Goal: Information Seeking & Learning: Learn about a topic

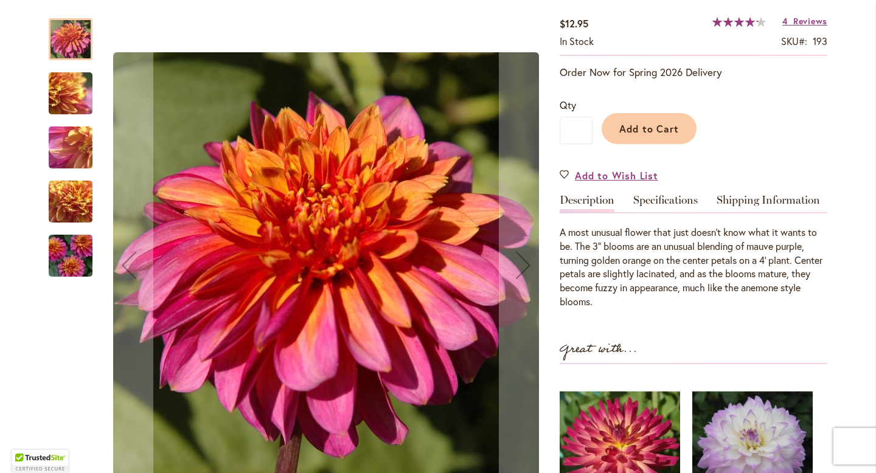
scroll to position [212, 0]
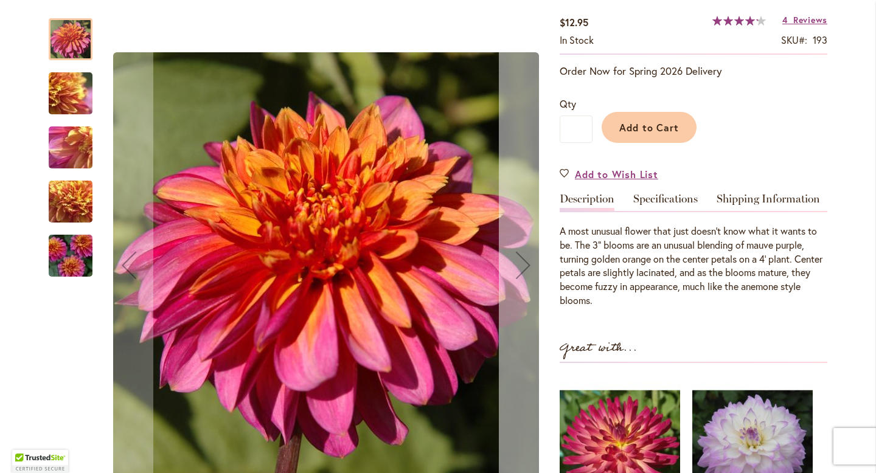
click at [530, 272] on div "Next" at bounding box center [523, 265] width 49 height 49
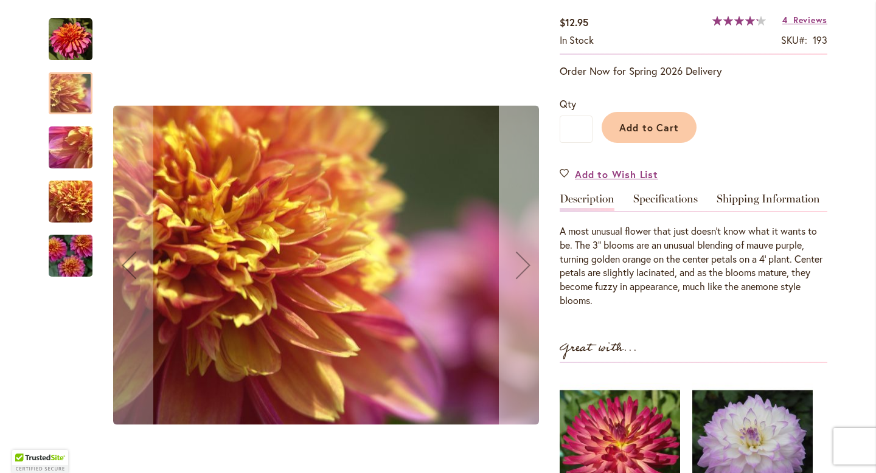
click at [530, 272] on div "Next" at bounding box center [523, 265] width 49 height 49
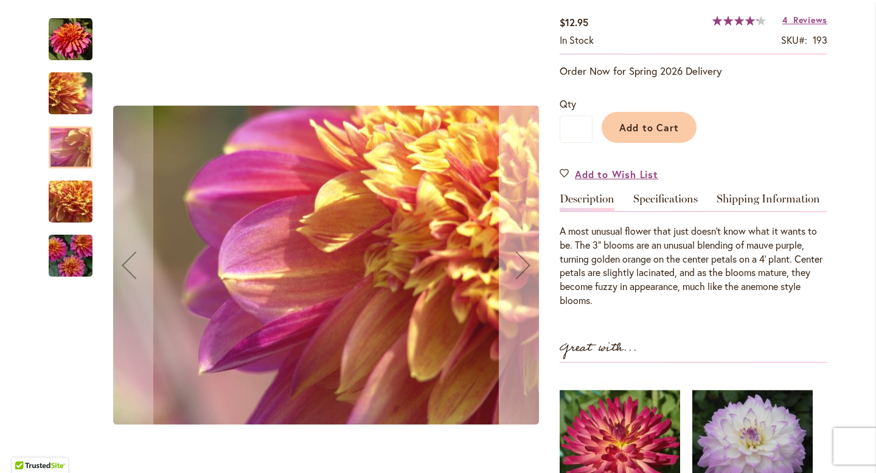
click at [530, 272] on div "Next" at bounding box center [523, 265] width 49 height 49
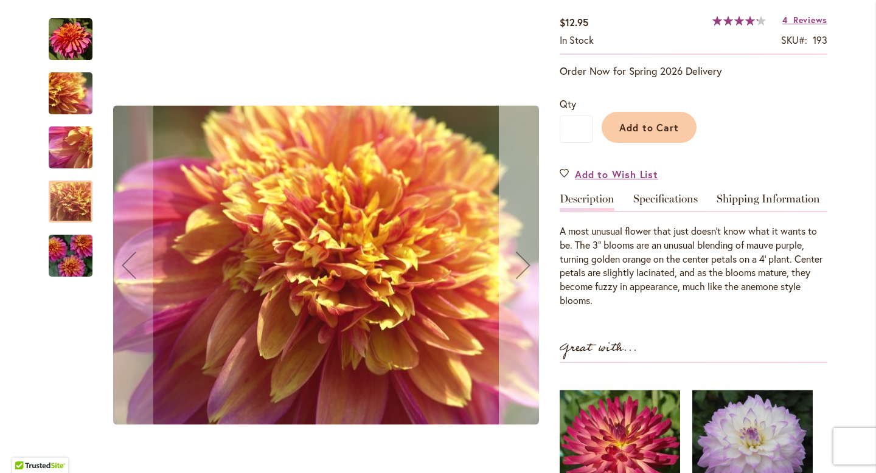
click at [530, 272] on div "Next" at bounding box center [523, 265] width 49 height 49
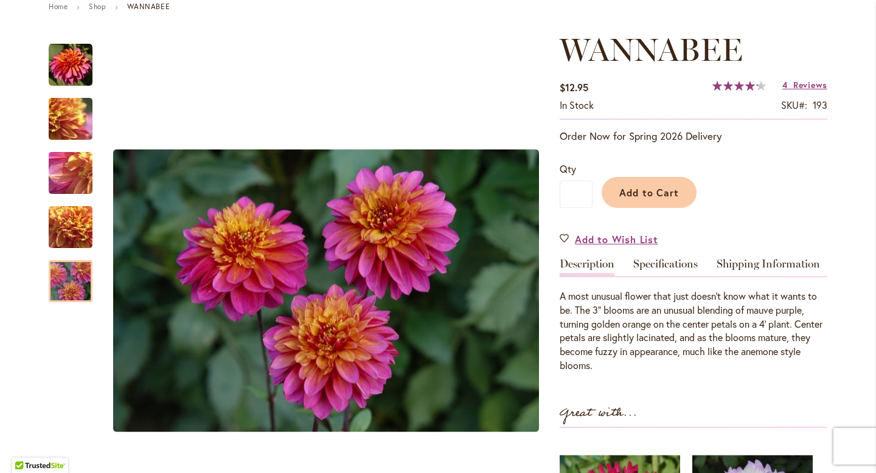
scroll to position [144, 0]
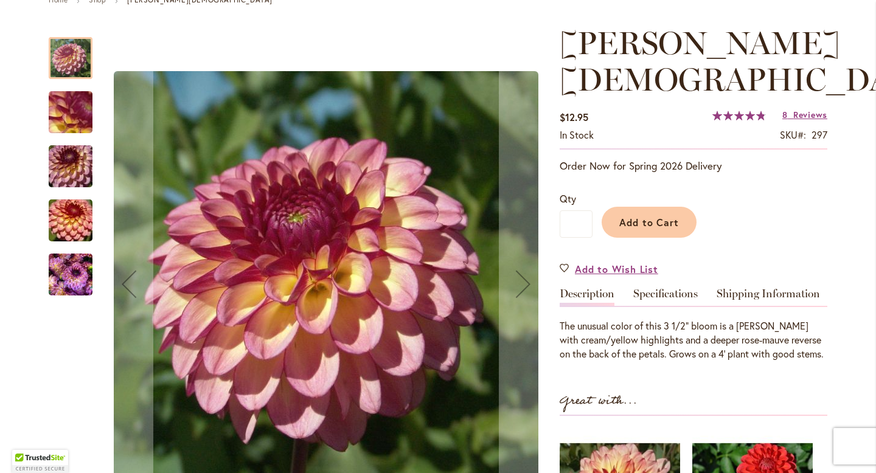
scroll to position [158, 0]
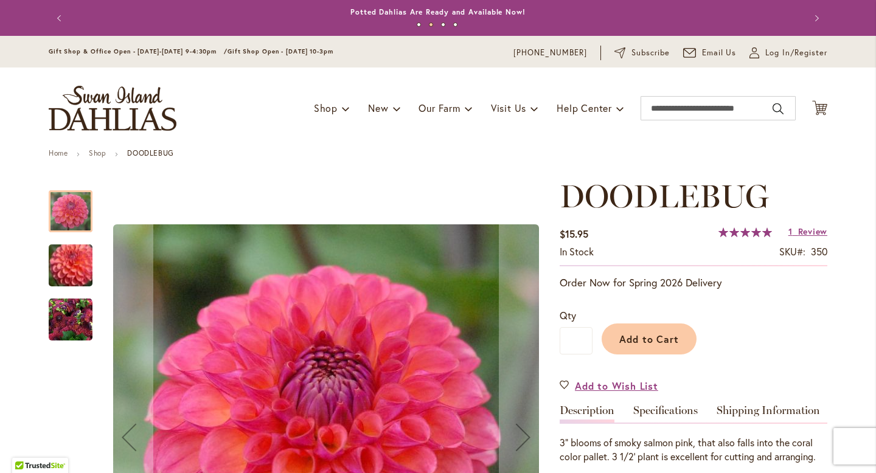
click at [52, 327] on img "DOODLEBUG" at bounding box center [71, 320] width 44 height 44
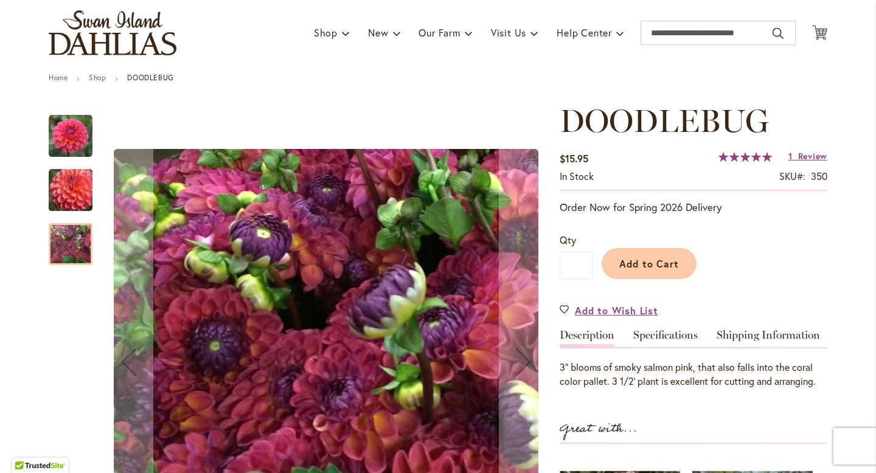
scroll to position [81, 0]
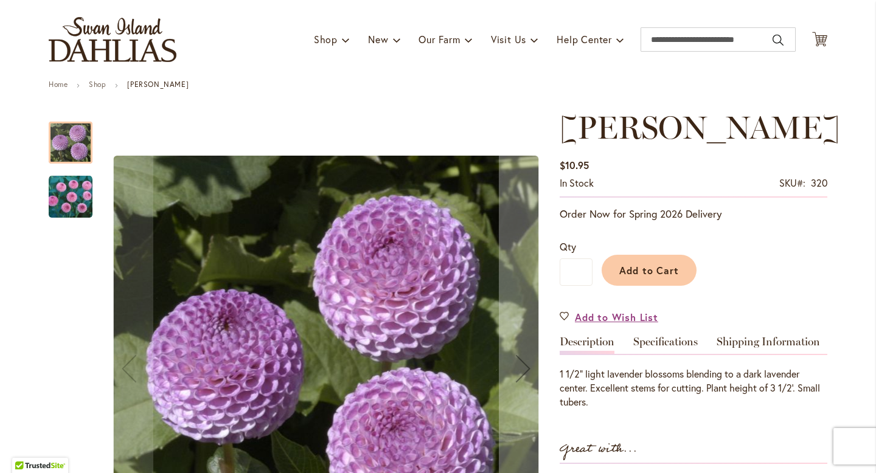
scroll to position [70, 0]
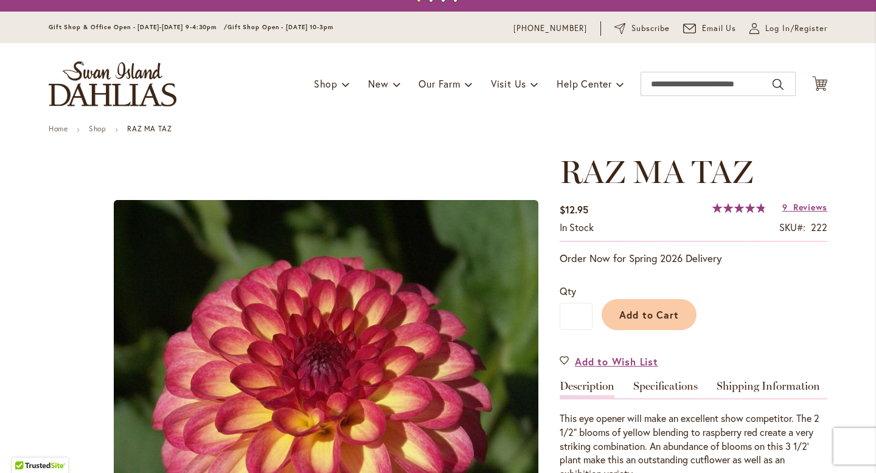
scroll to position [27, 0]
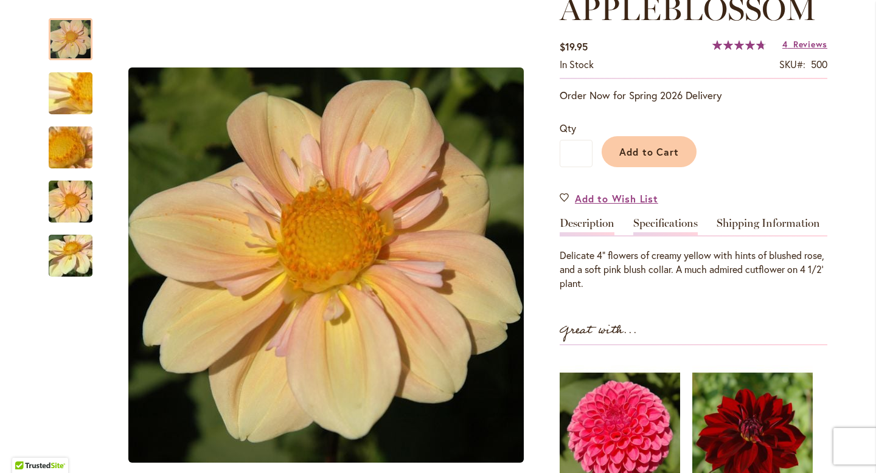
scroll to position [181, 0]
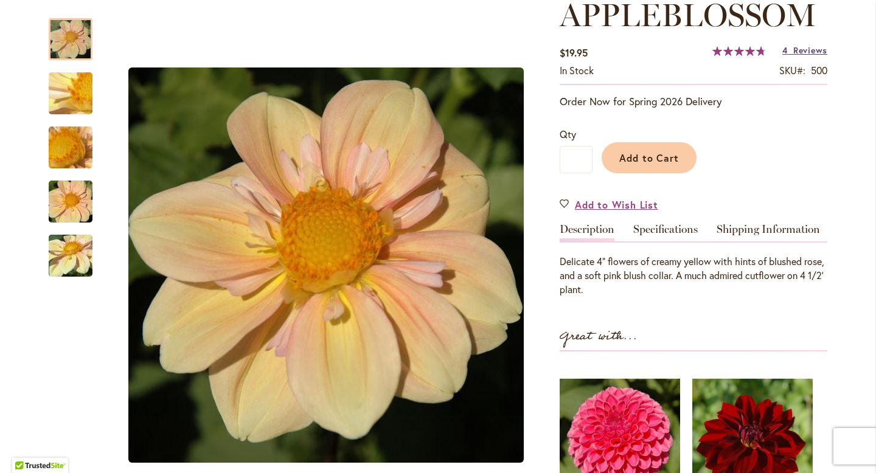
click at [793, 51] on span "Reviews" at bounding box center [810, 50] width 34 height 12
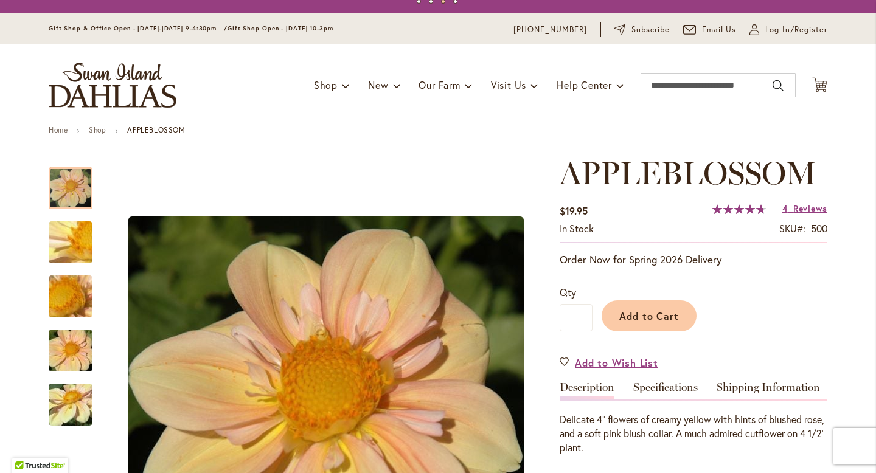
scroll to position [0, 0]
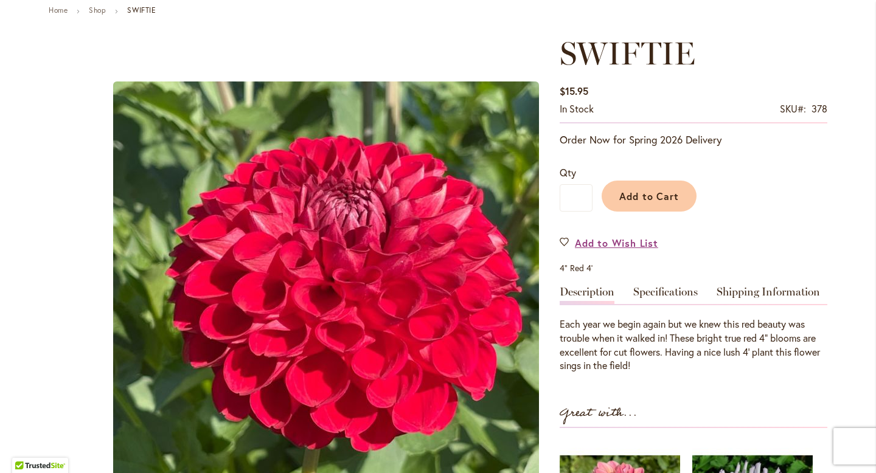
scroll to position [164, 0]
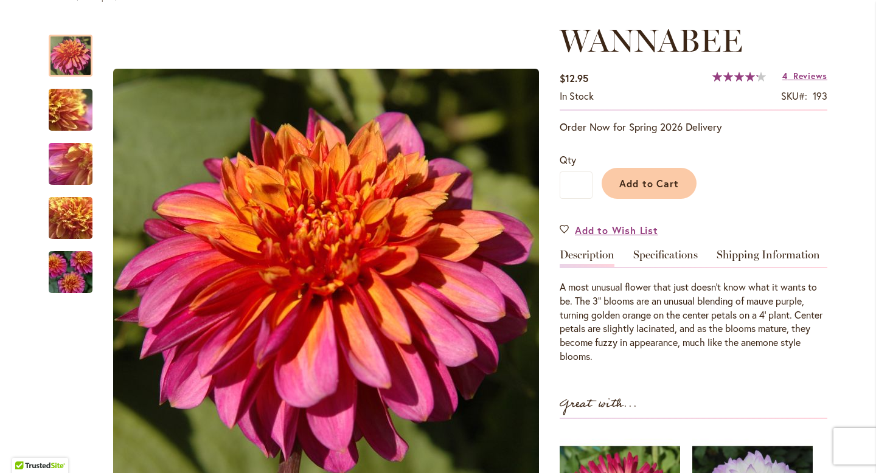
scroll to position [163, 0]
